Goal: Task Accomplishment & Management: Use online tool/utility

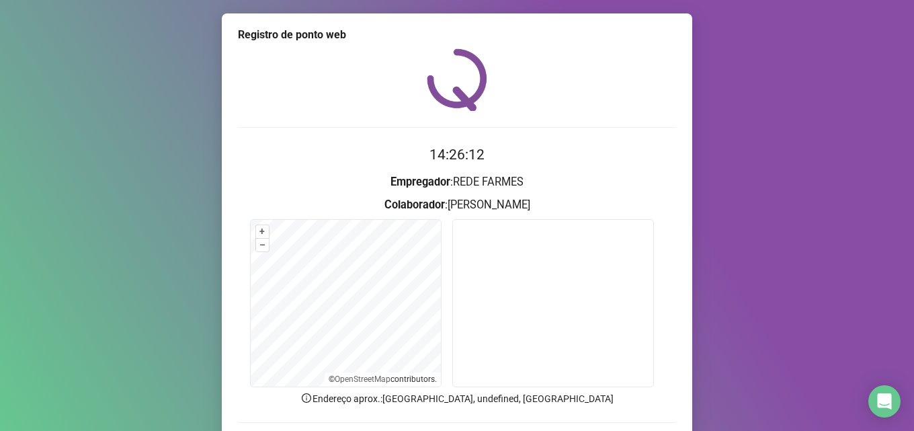
drag, startPoint x: 0, startPoint y: 0, endPoint x: 444, endPoint y: 397, distance: 596.2
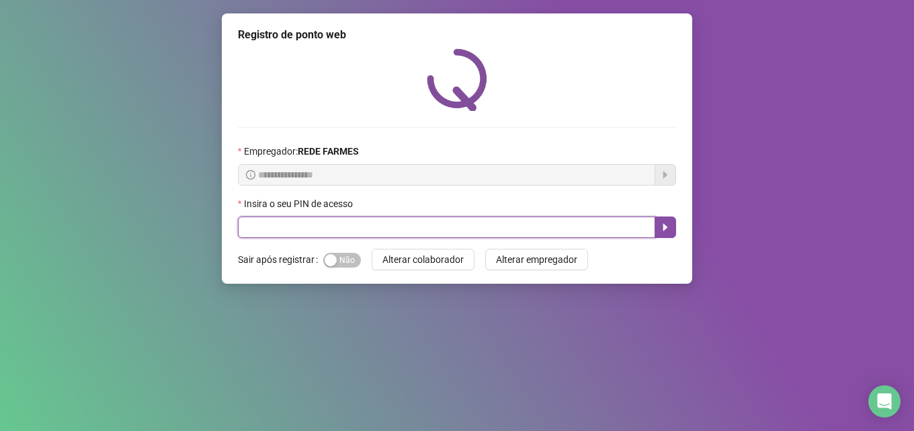
click at [485, 233] on input "text" at bounding box center [447, 228] width 418 height 22
type input "*****"
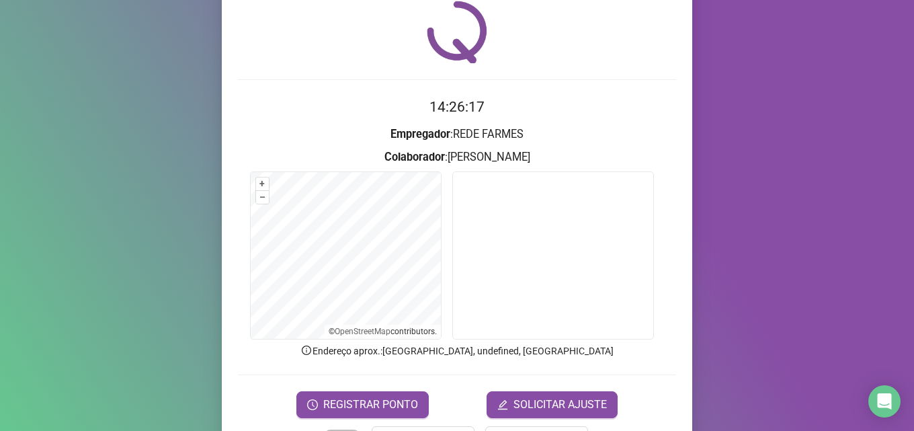
scroll to position [94, 0]
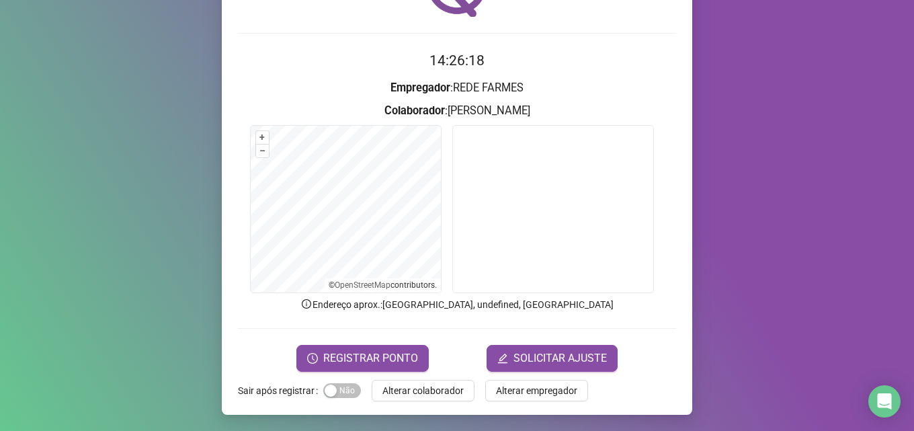
click at [373, 377] on div "Registro de ponto web 14:26:18 Empregador : REDE FARMES Colaborador : [PERSON_N…" at bounding box center [457, 167] width 471 height 496
click at [383, 363] on span "REGISTRAR PONTO" at bounding box center [370, 358] width 95 height 16
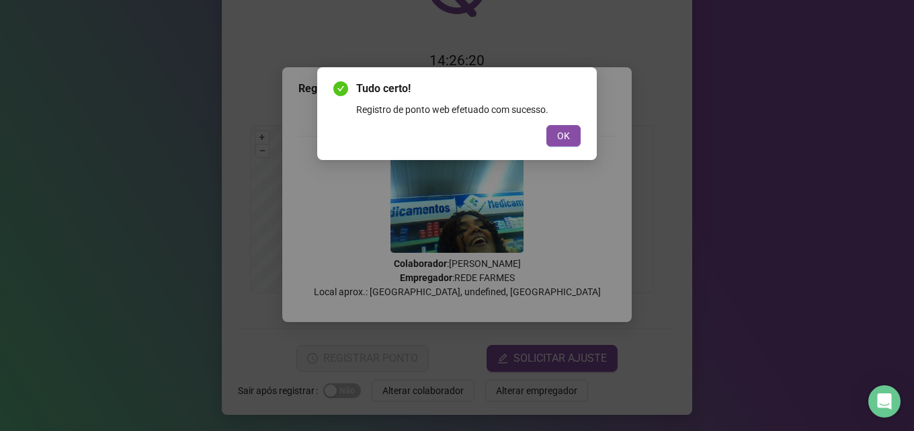
click at [576, 139] on button "OK" at bounding box center [564, 136] width 34 height 22
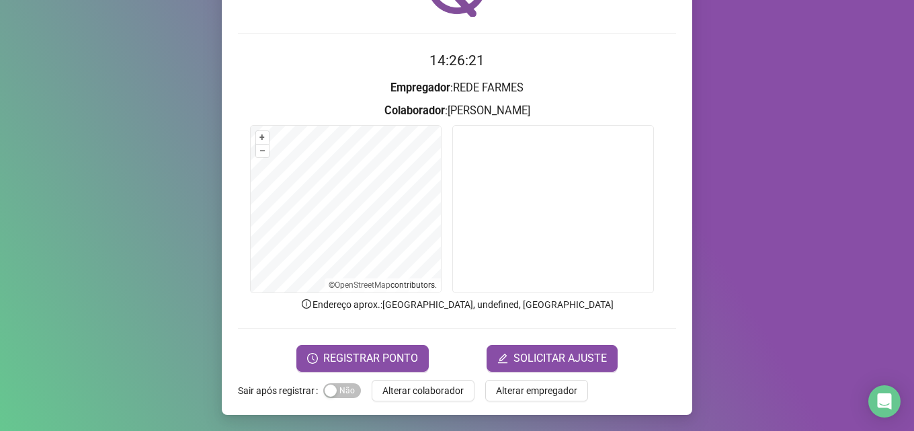
click at [405, 381] on button "Alterar colaborador" at bounding box center [423, 391] width 103 height 22
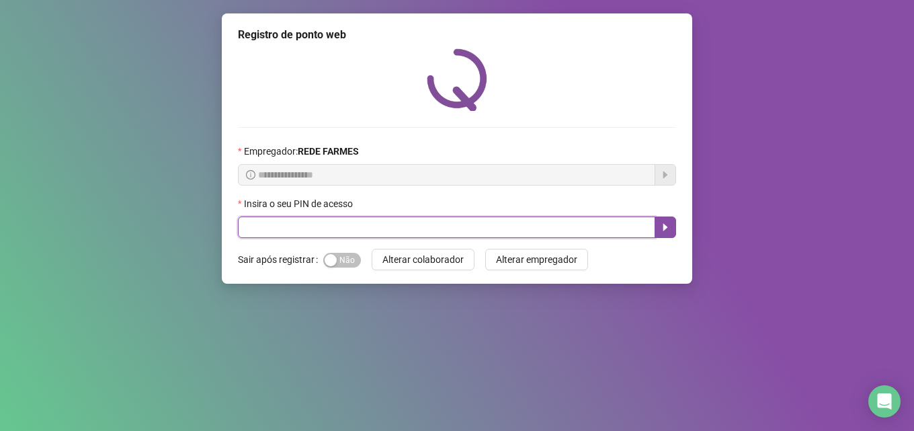
click at [407, 238] on input "text" at bounding box center [447, 228] width 418 height 22
type input "*****"
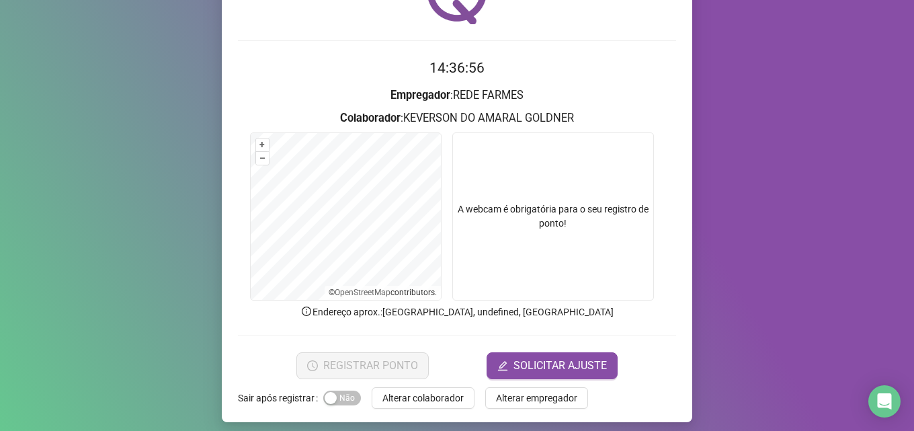
scroll to position [94, 0]
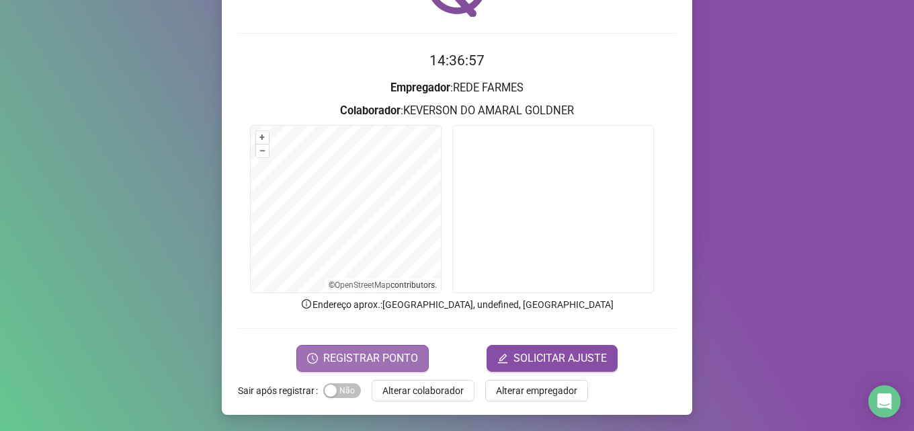
click at [409, 354] on span "REGISTRAR PONTO" at bounding box center [370, 358] width 95 height 16
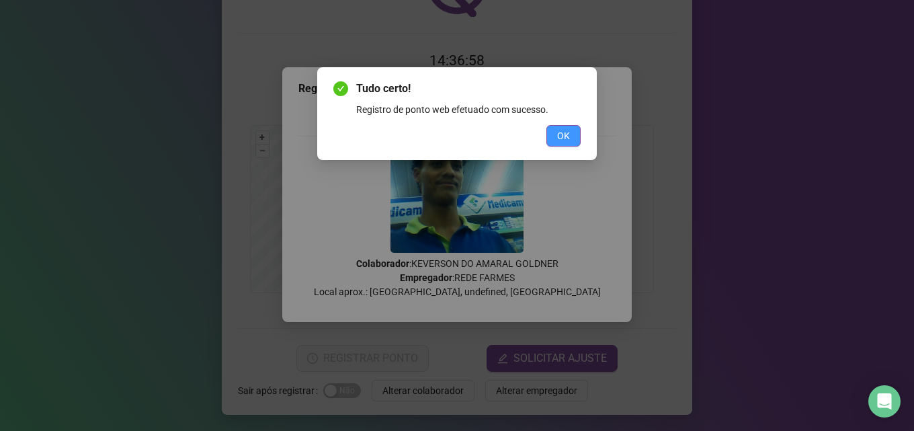
click at [551, 129] on button "OK" at bounding box center [564, 136] width 34 height 22
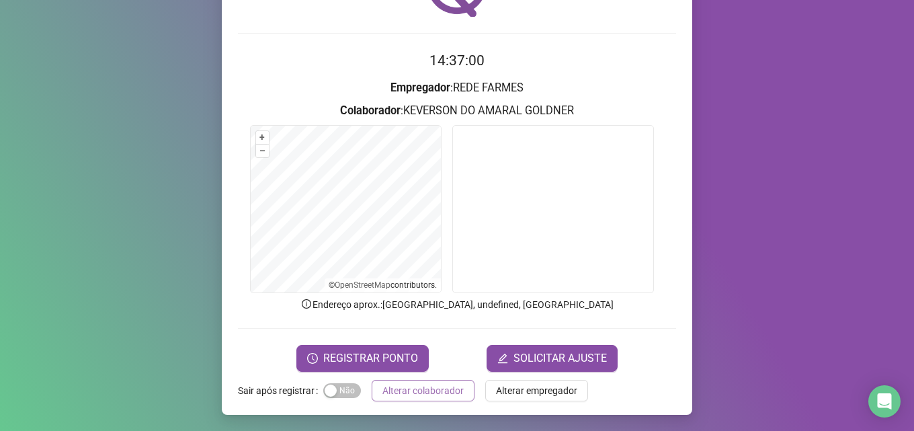
drag, startPoint x: 414, startPoint y: 396, endPoint x: 399, endPoint y: 388, distance: 16.3
click at [411, 395] on span "Alterar colaborador" at bounding box center [423, 390] width 81 height 15
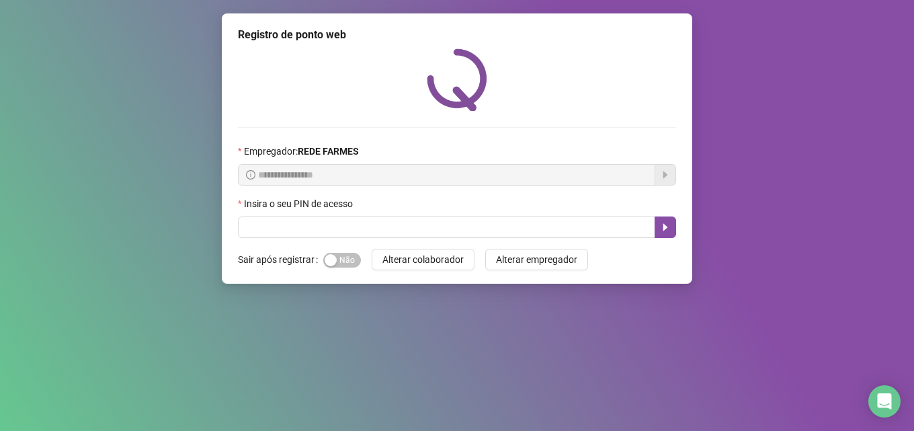
scroll to position [0, 0]
